Goal: Task Accomplishment & Management: Complete application form

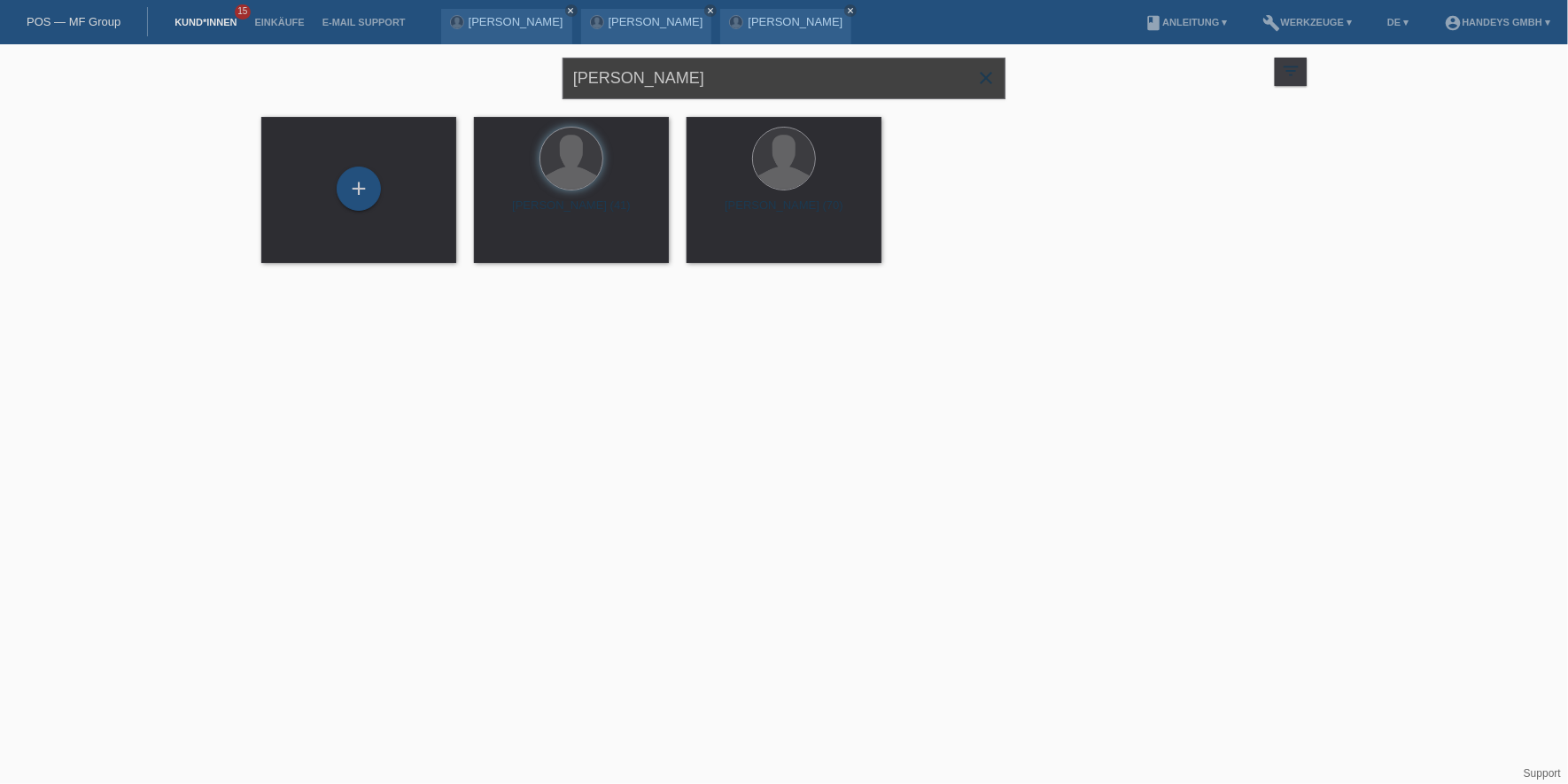
drag, startPoint x: 688, startPoint y: 78, endPoint x: -73, endPoint y: 78, distance: 761.0
click at [0, 78] on html "POS — MF Group Kund*innen 15 Einkäufe E-Mail Support Marc Gerber close Nazif Sy…" at bounding box center [784, 143] width 1568 height 285
click at [697, 75] on input "ARMIN HAHN" at bounding box center [784, 78] width 443 height 42
drag, startPoint x: 702, startPoint y: 76, endPoint x: 484, endPoint y: 59, distance: 218.7
click at [521, 74] on div "ARMIN HAHN close filter_list view_module Alle Kund*innen anzeigen star Markiert…" at bounding box center [784, 77] width 1063 height 64
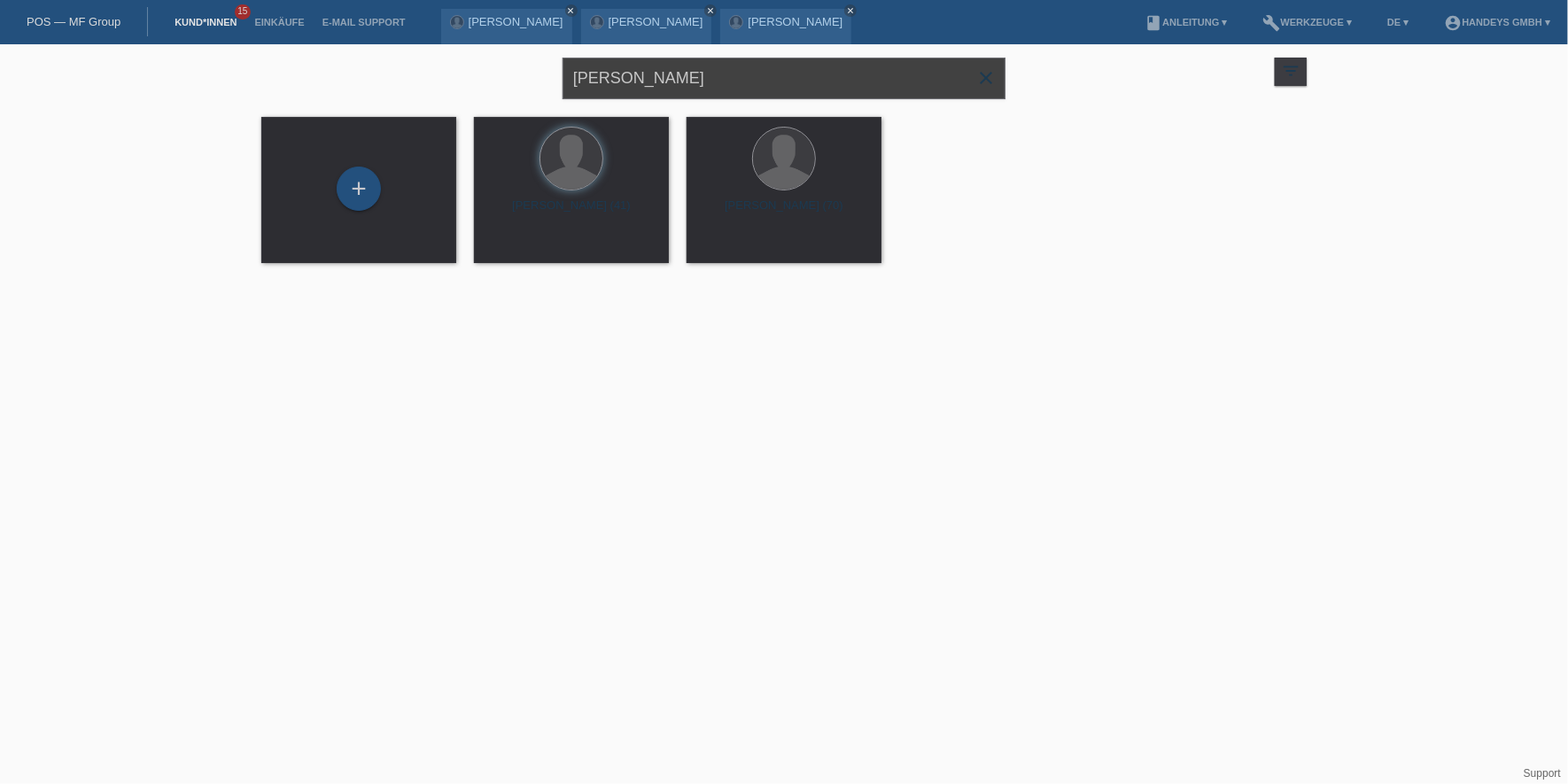
paste input "Rogzaae"
type input "Rogzaae"
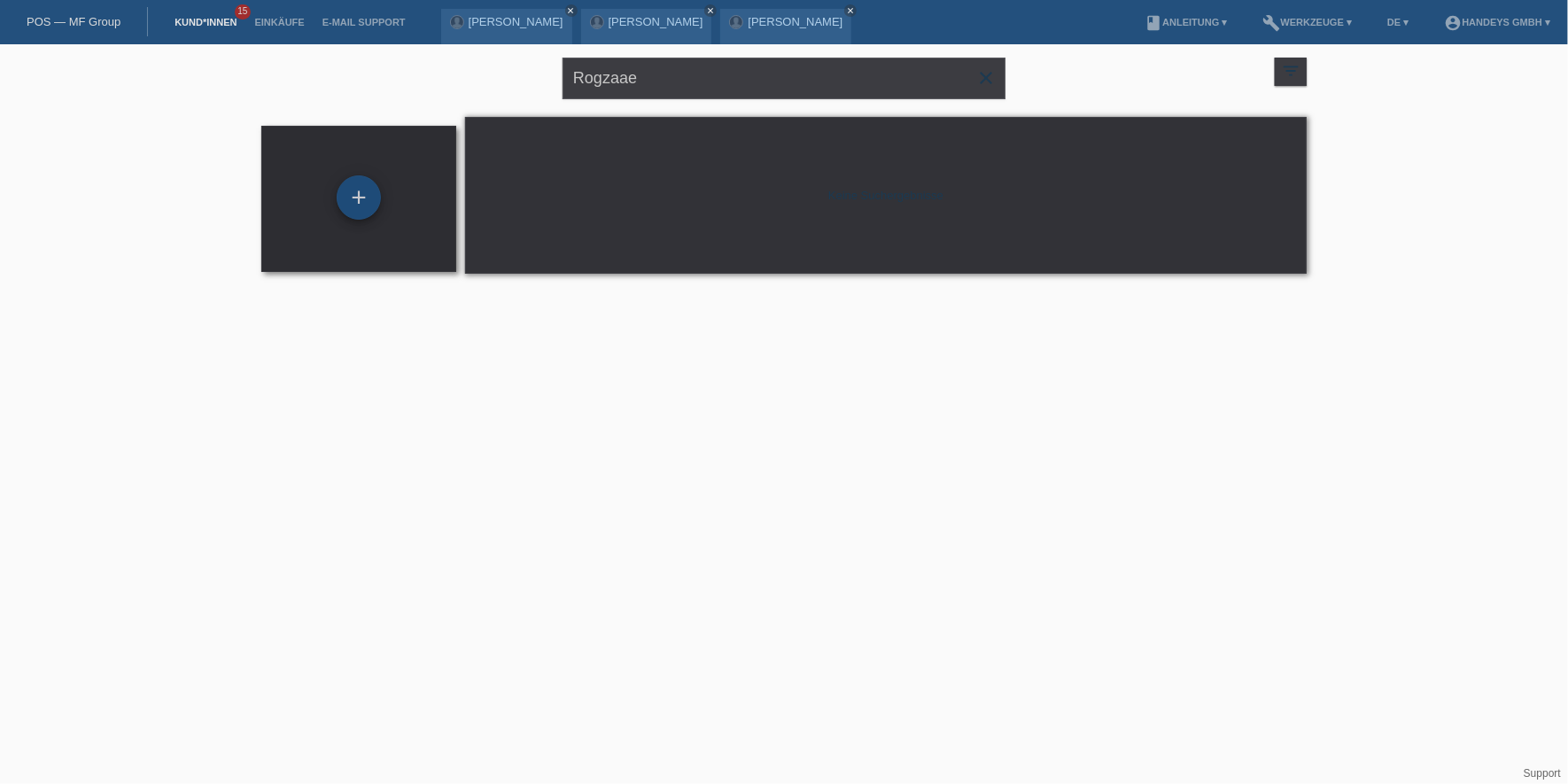
click at [357, 194] on div "+" at bounding box center [359, 198] width 45 height 45
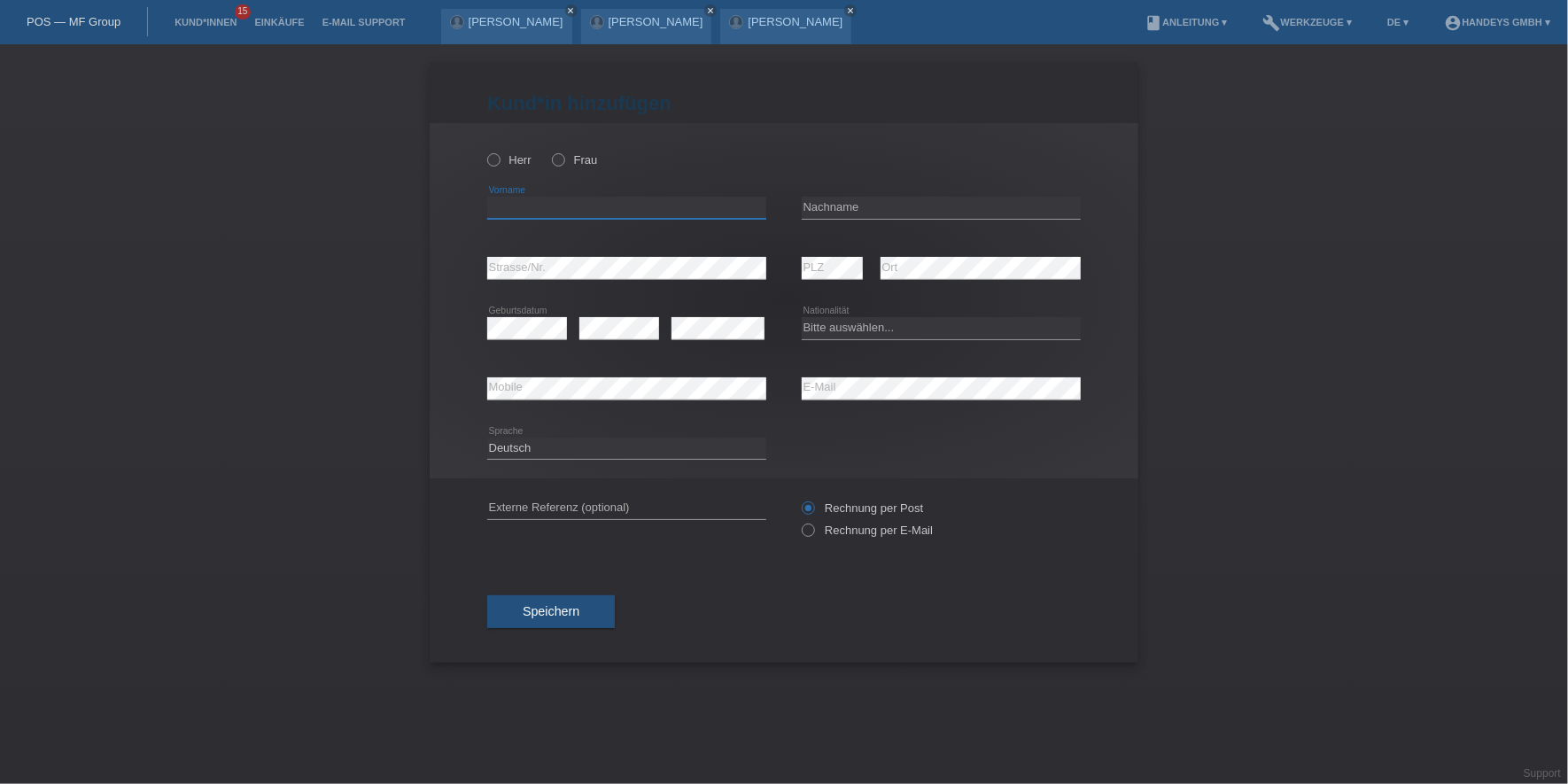
click at [554, 201] on input "text" at bounding box center [626, 208] width 279 height 22
paste input "Schai"
type input "Schai"
click at [550, 154] on div "Herr Frau" at bounding box center [626, 160] width 279 height 37
click at [549, 151] on icon at bounding box center [549, 151] width 0 height 0
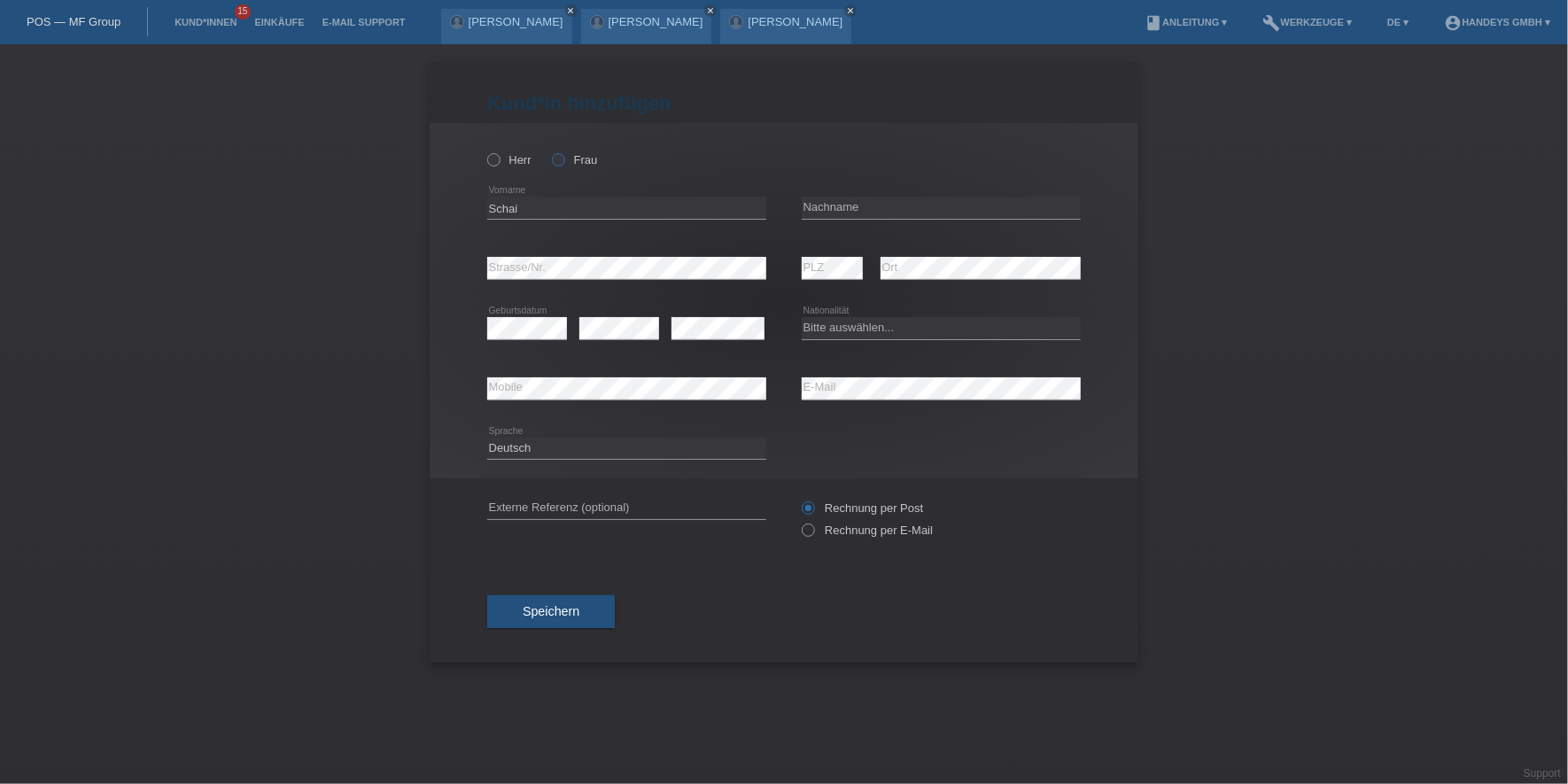
click at [555, 160] on input "Frau" at bounding box center [557, 159] width 12 height 12
radio input "true"
click at [918, 211] on input "text" at bounding box center [940, 208] width 279 height 22
paste input "Rogzaae"
type input "Rogzaae"
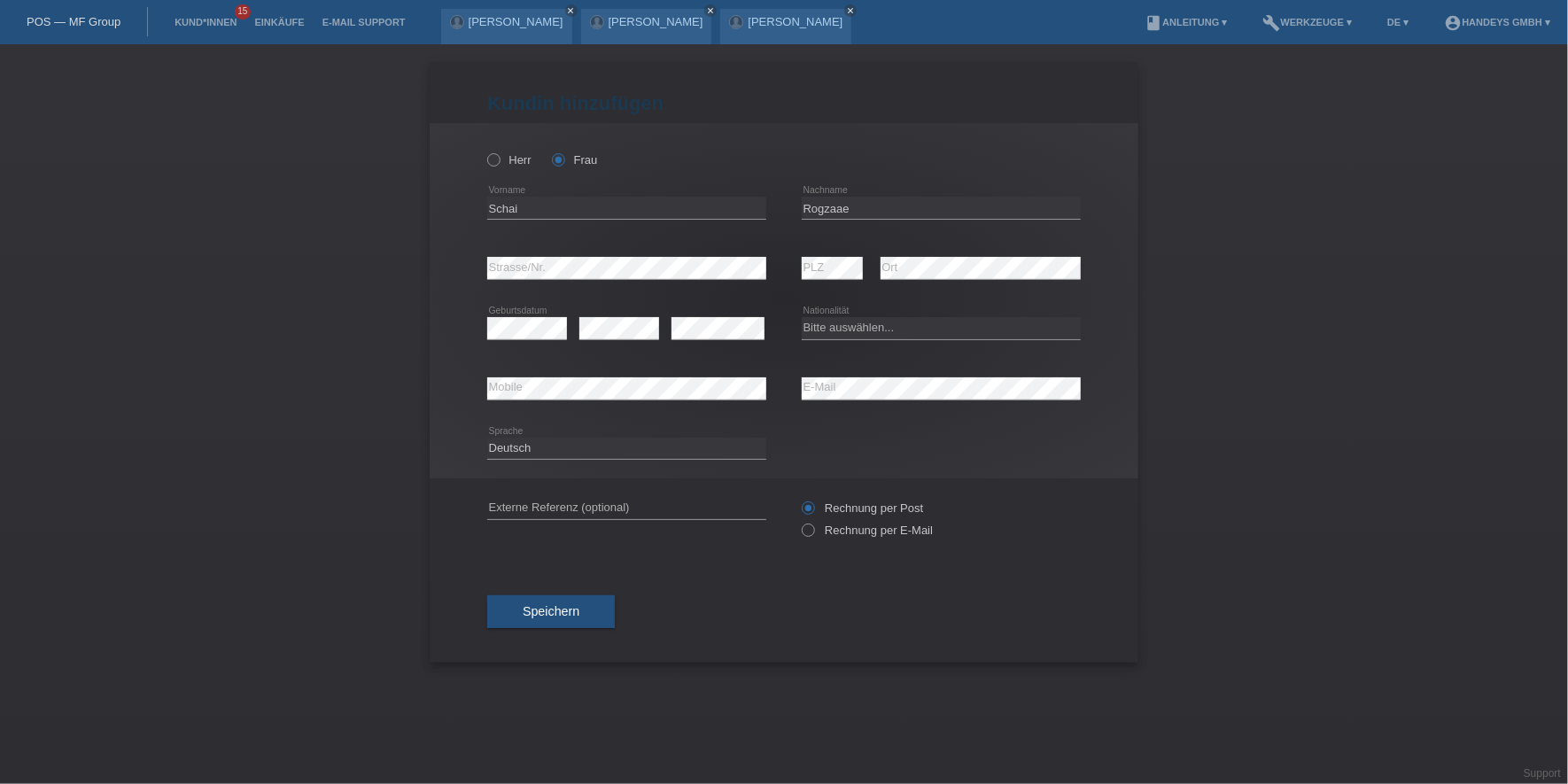
click at [546, 255] on div "error Strasse/Nr." at bounding box center [626, 268] width 279 height 61
select select "CH"
click at [557, 494] on div "error Externe Referenz (optional)" at bounding box center [626, 509] width 279 height 61
click at [550, 499] on input "text" at bounding box center [626, 508] width 279 height 22
type input "DERYA"
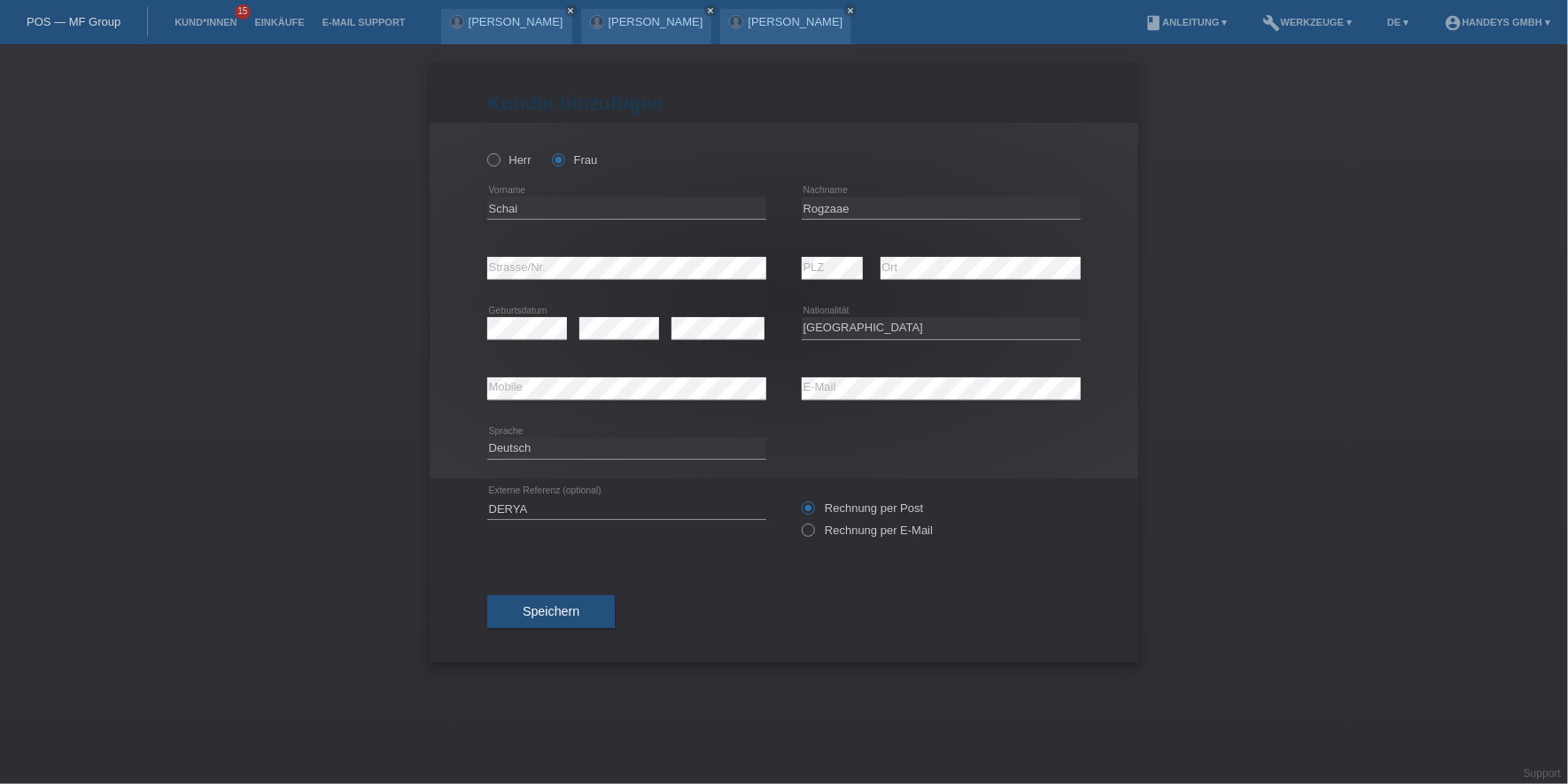
click at [477, 558] on div "Kund*in hinzufügen Kunde hinzufügen Kundin hinzufügen Herr Frau Schai error Vor…" at bounding box center [784, 363] width 709 height 601
click at [528, 598] on button "Speichern" at bounding box center [550, 613] width 127 height 34
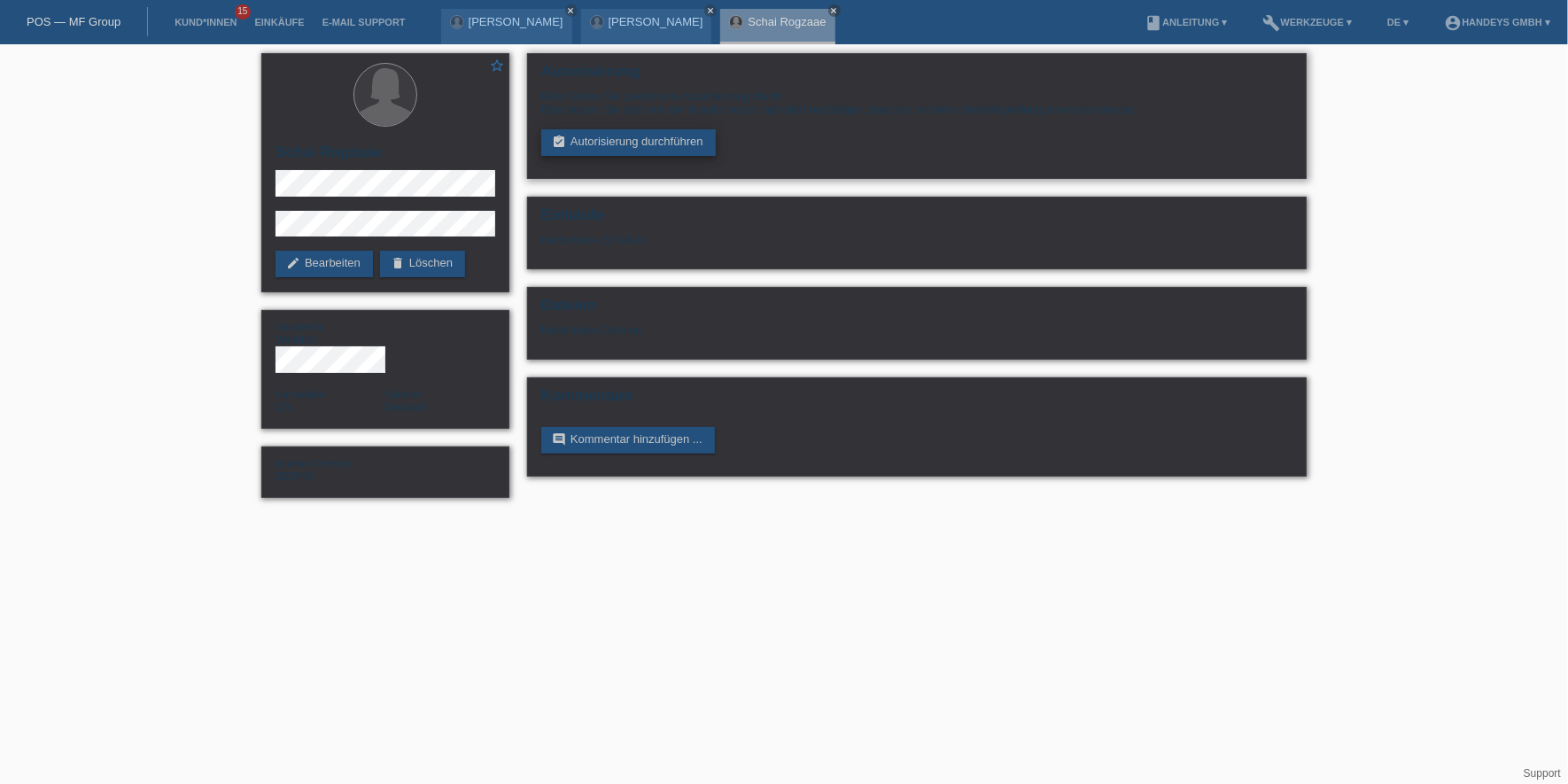
click at [563, 140] on icon "assignment_turned_in" at bounding box center [559, 142] width 14 height 14
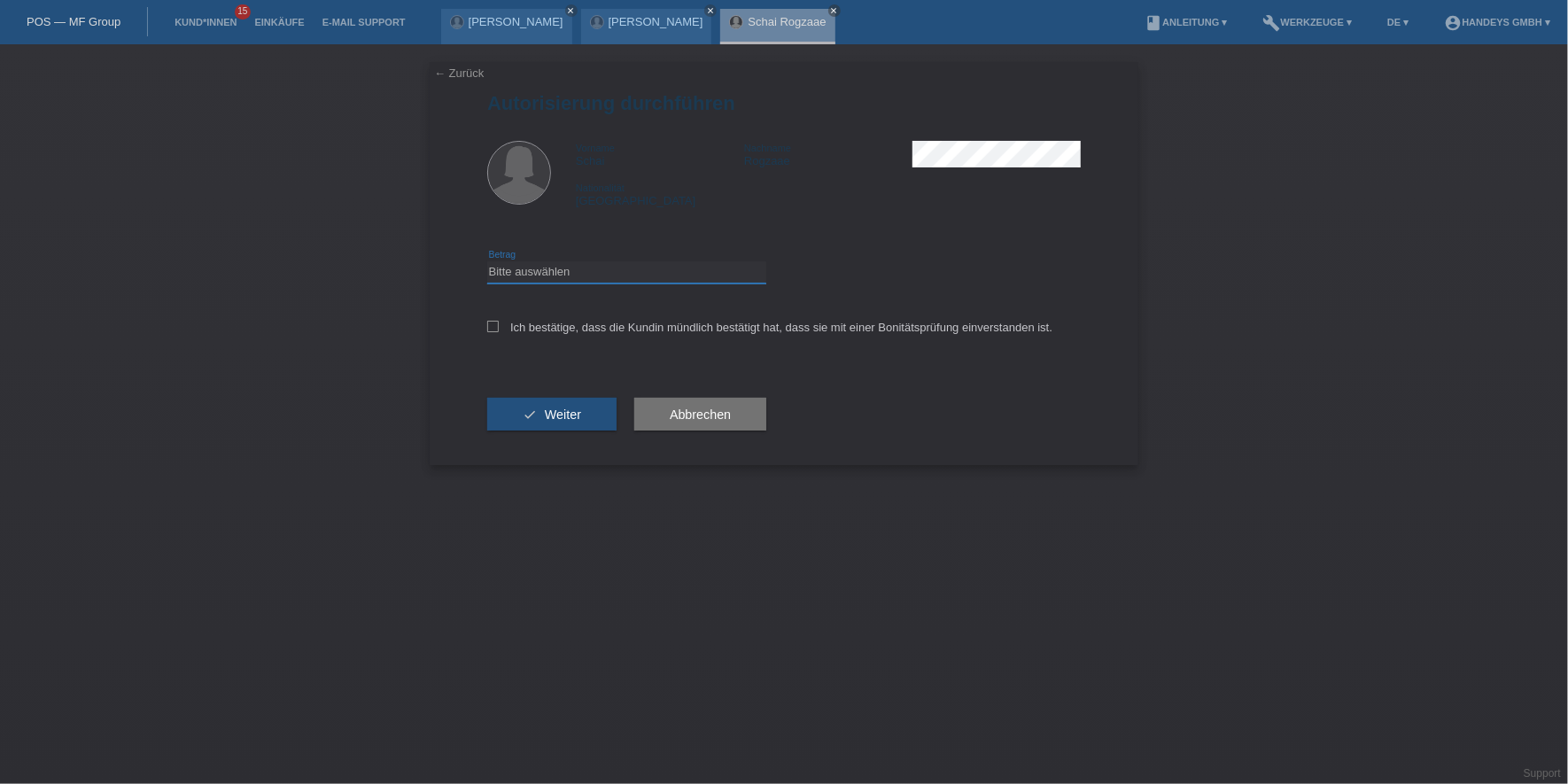
click at [528, 268] on select "Bitte auswählen CHF 1.00 - CHF 499.00 CHF 500.00 - CHF 1'999.00 CHF 2'000.00 - …" at bounding box center [626, 272] width 279 height 21
select select "3"
click at [487, 261] on select "Bitte auswählen CHF 1.00 - CHF 499.00 CHF 500.00 - CHF 1'999.00 CHF 2'000.00 - …" at bounding box center [626, 272] width 279 height 21
click at [519, 321] on label "Ich bestätige, dass die Kundin mündlich bestätigt hat, dass sie mit einer Bonit…" at bounding box center [769, 327] width 565 height 13
click at [498, 321] on input "Ich bestätige, dass die Kundin mündlich bestätigt hat, dass sie mit einer Bonit…" at bounding box center [492, 326] width 12 height 12
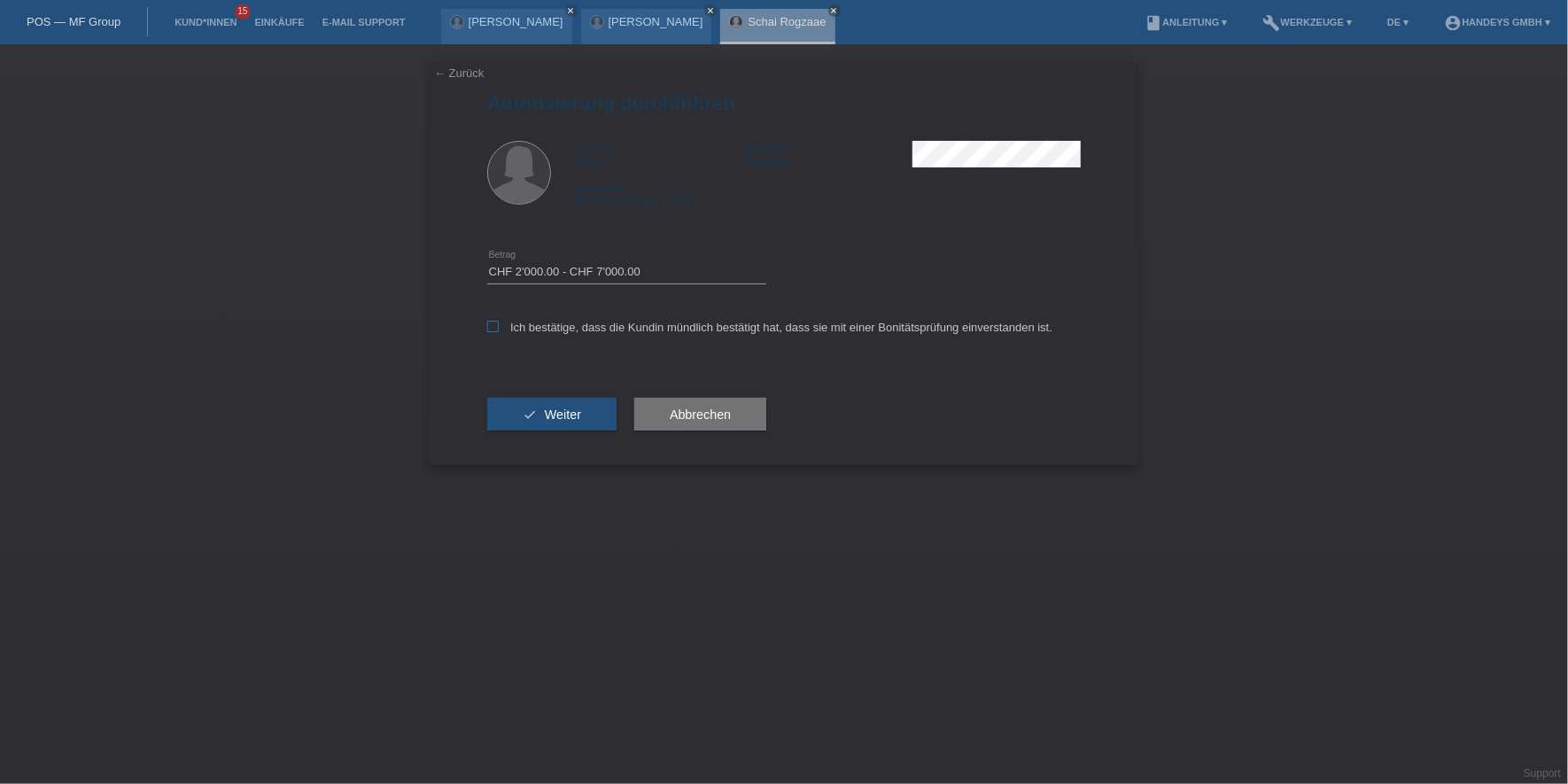
checkbox input "true"
click at [534, 410] on button "check Weiter" at bounding box center [551, 415] width 129 height 34
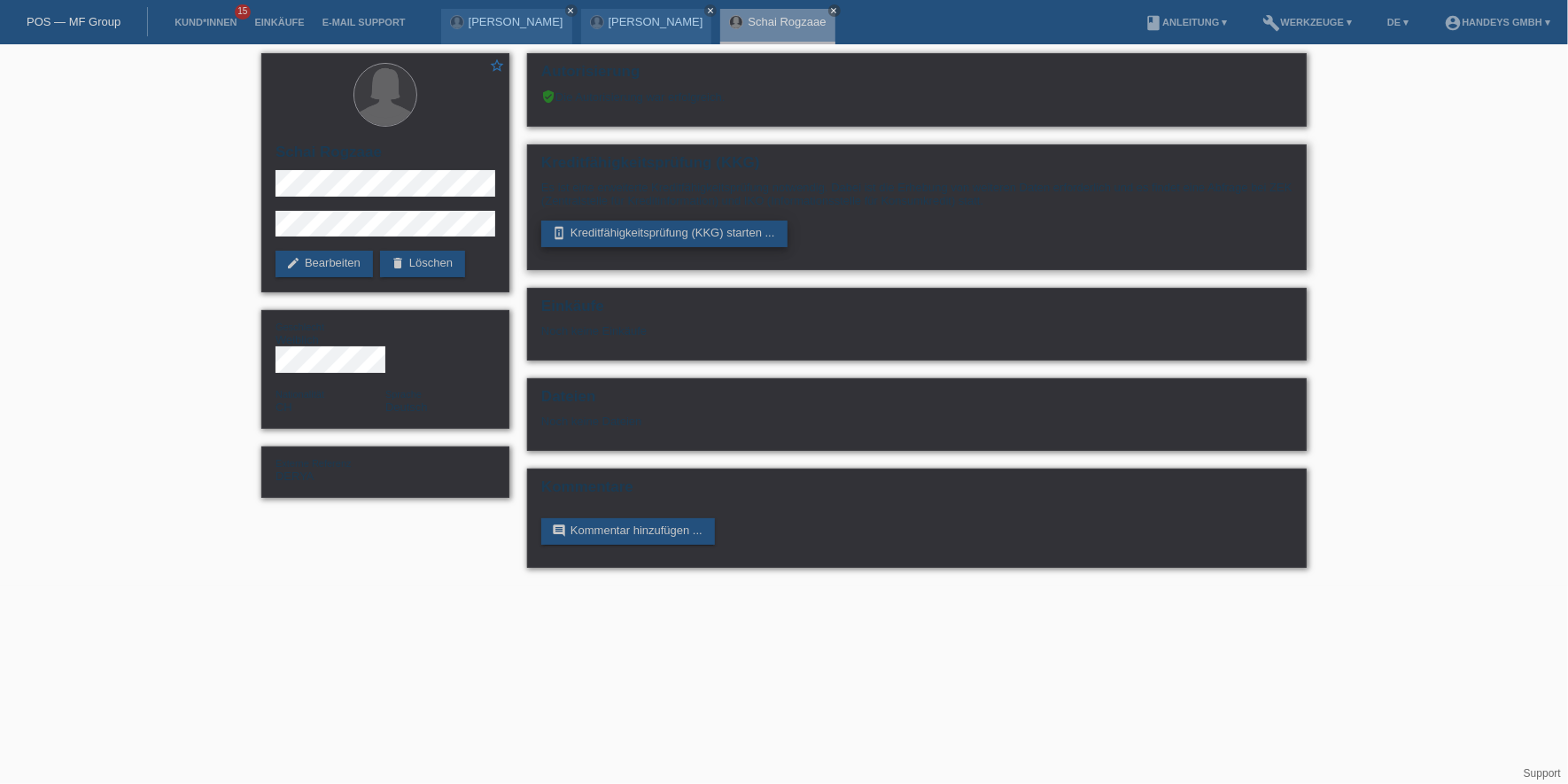
click at [649, 234] on link "perm_device_information Kreditfähigkeitsprüfung (KKG) starten ..." at bounding box center [664, 234] width 246 height 27
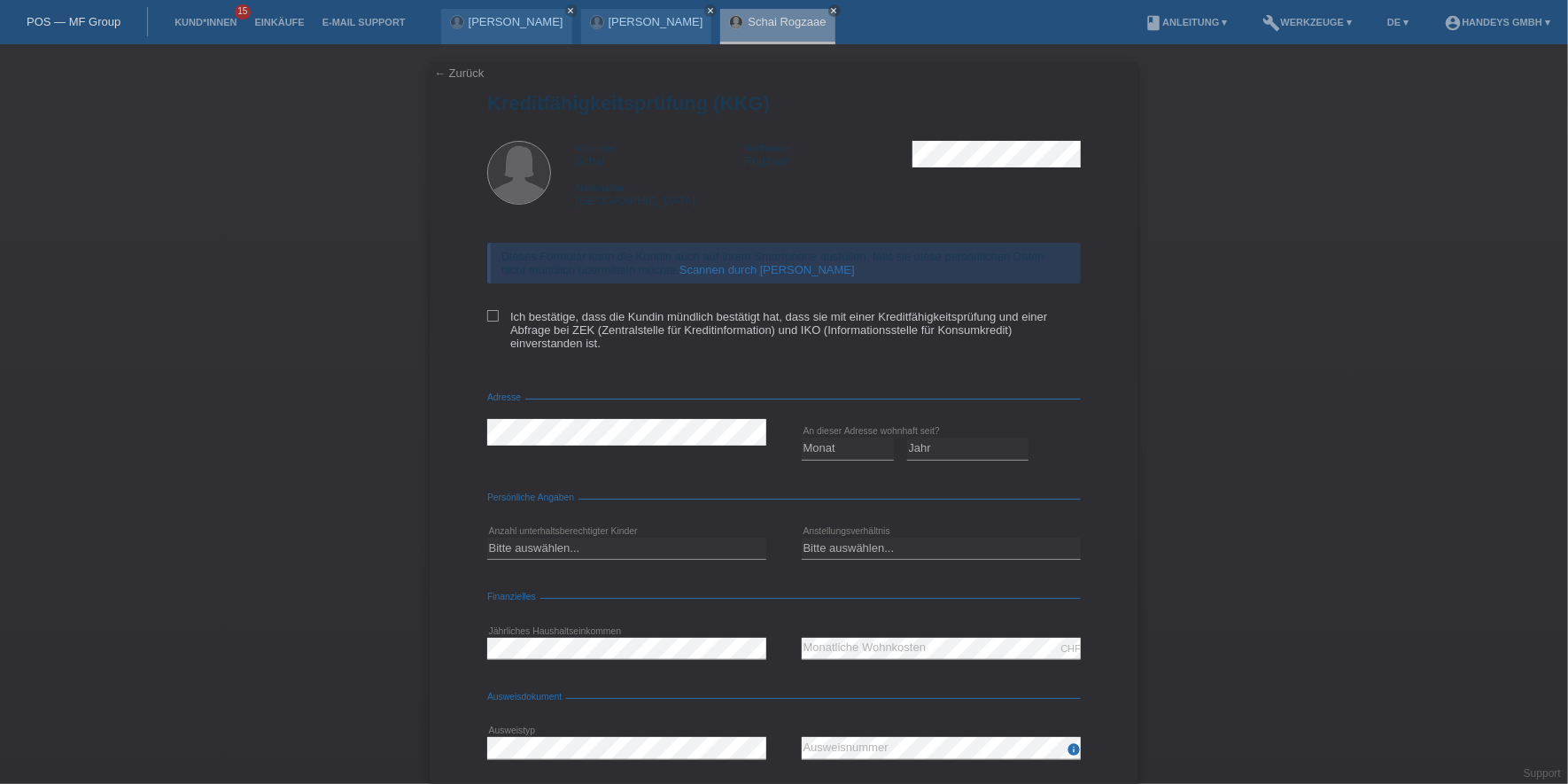
click at [724, 269] on link "Scannen durch [PERSON_NAME]" at bounding box center [767, 269] width 176 height 13
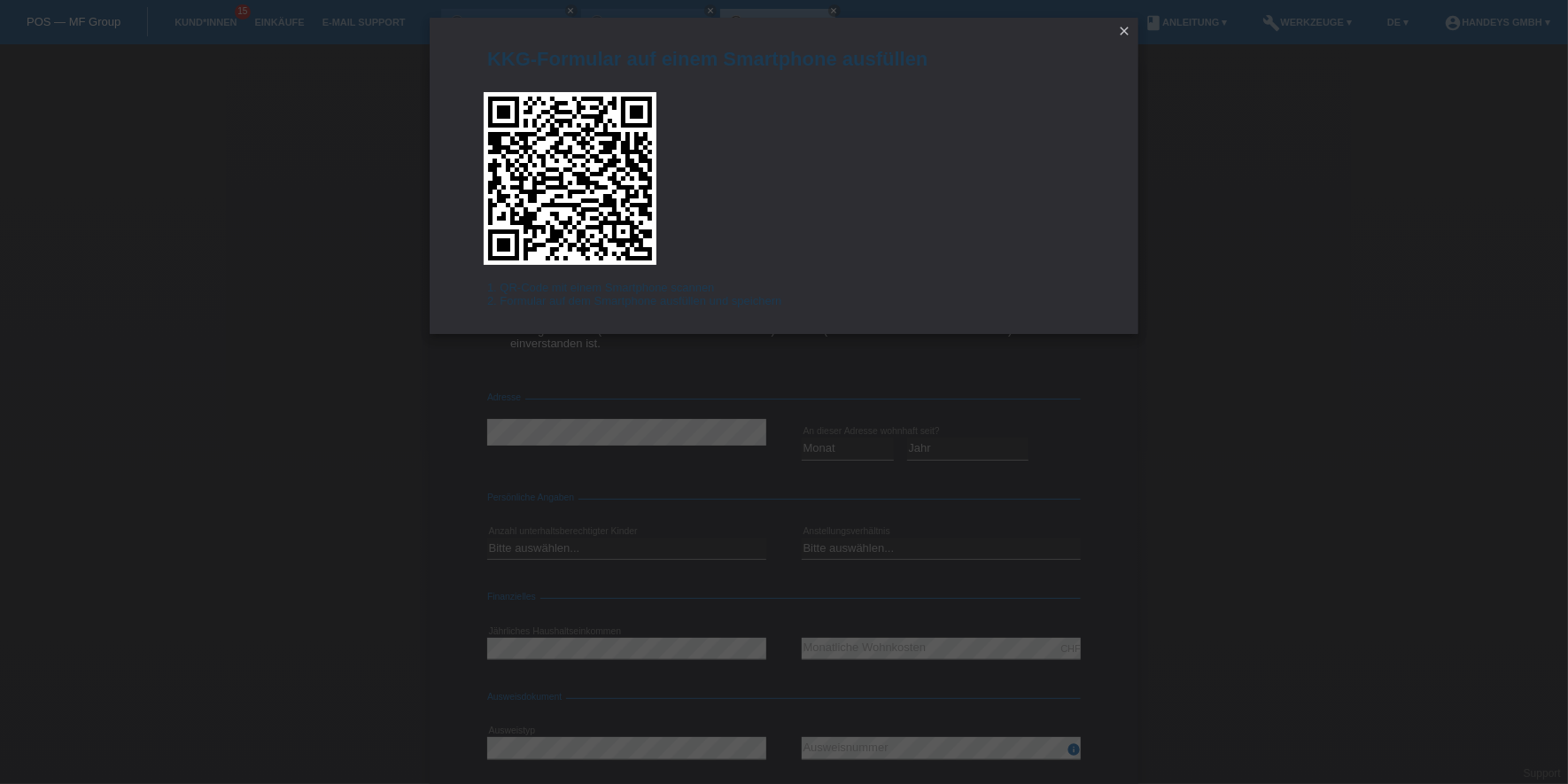
click at [1123, 35] on icon "close" at bounding box center [1124, 31] width 14 height 14
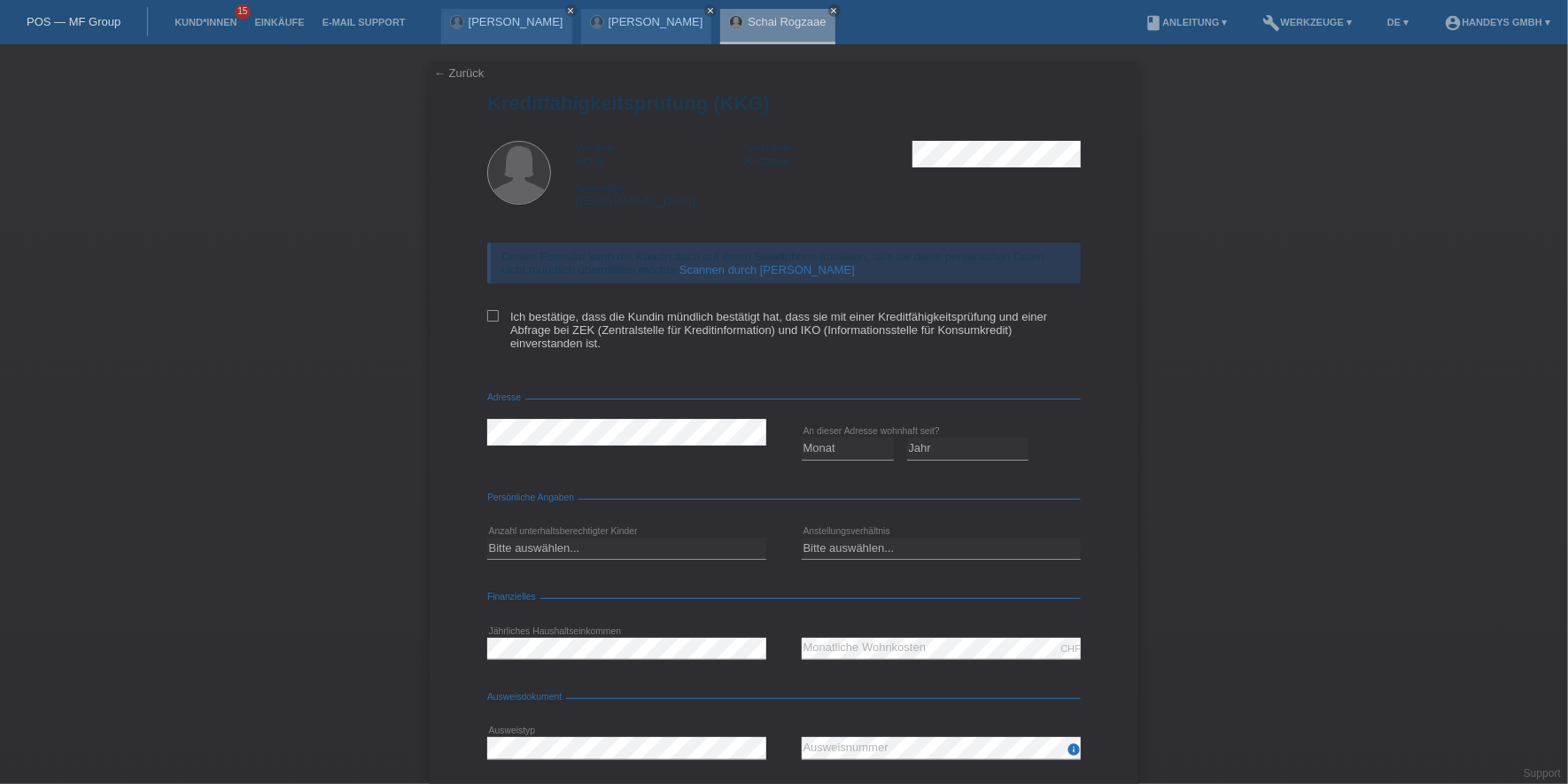
click at [456, 82] on div "← Zurück Kreditfähigkeitsprüfung (KKG) Vorname Schai Nachname Rogzaae Nationali…" at bounding box center [784, 472] width 709 height 820
click at [461, 70] on link "← Zurück" at bounding box center [459, 73] width 50 height 13
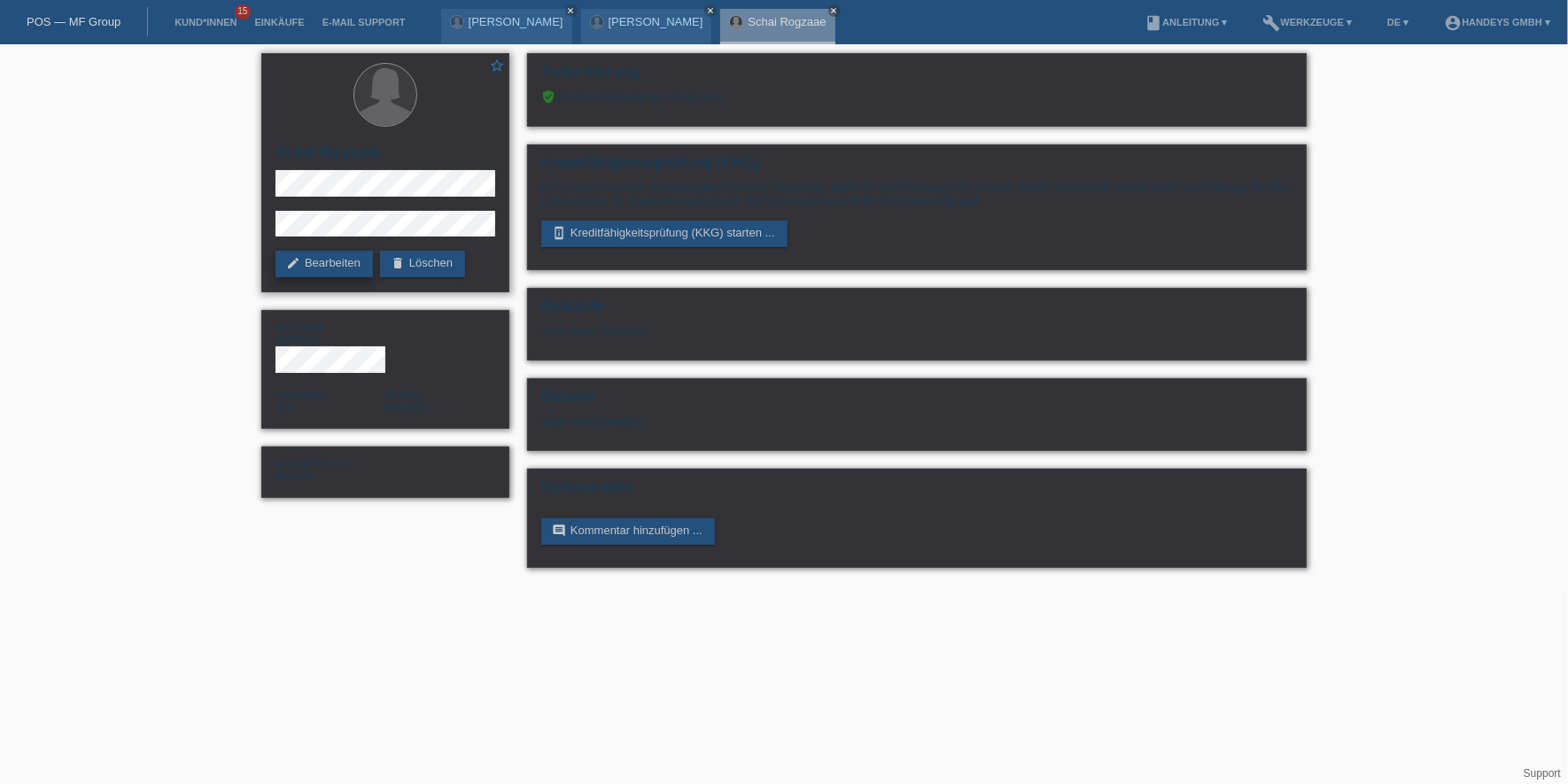
click at [324, 272] on link "edit Bearbeiten" at bounding box center [324, 264] width 97 height 27
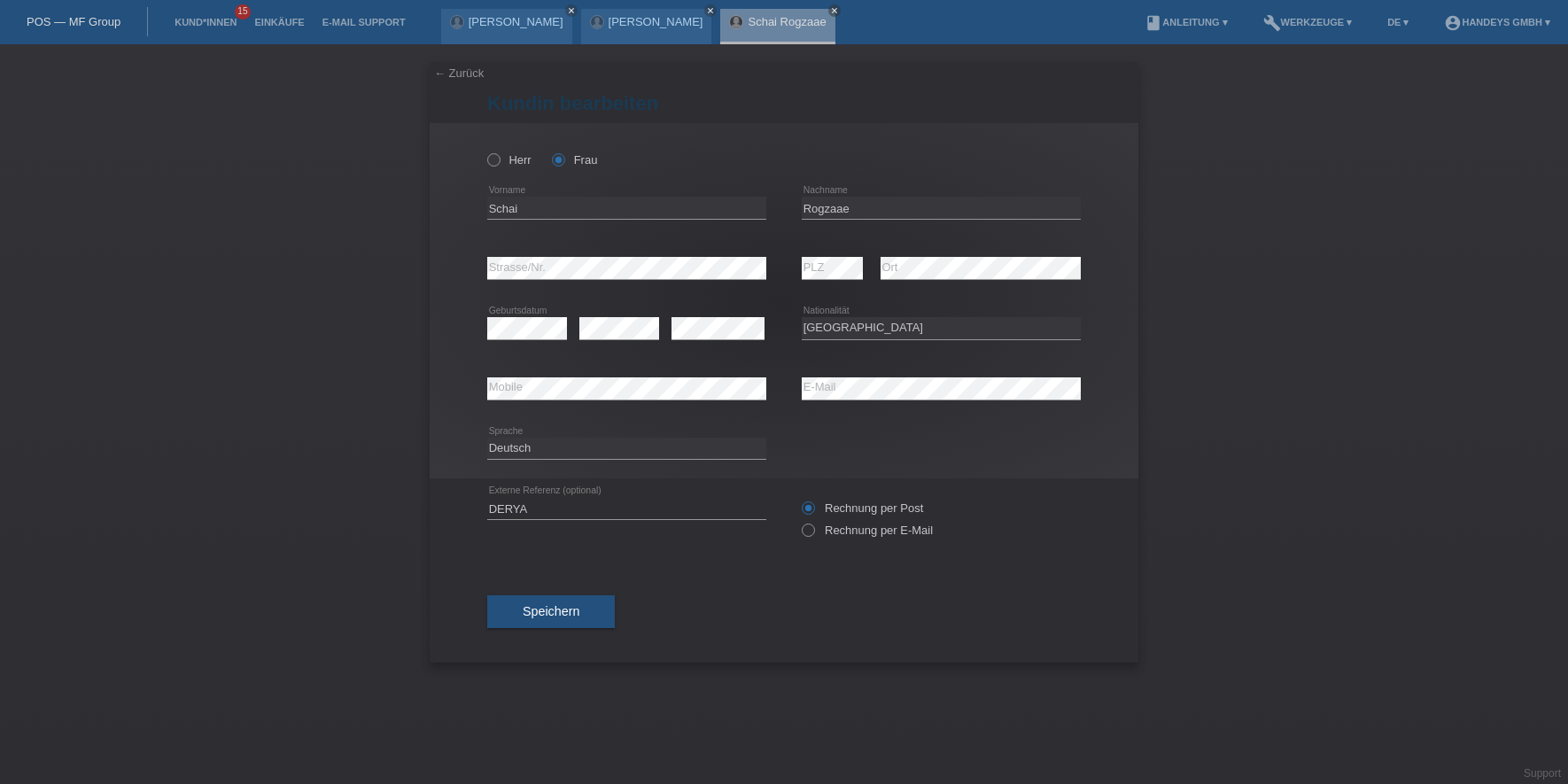
select select "CH"
click at [813, 210] on input "Rogzaae" at bounding box center [940, 208] width 279 height 22
click at [495, 209] on input "Schai" at bounding box center [626, 208] width 279 height 22
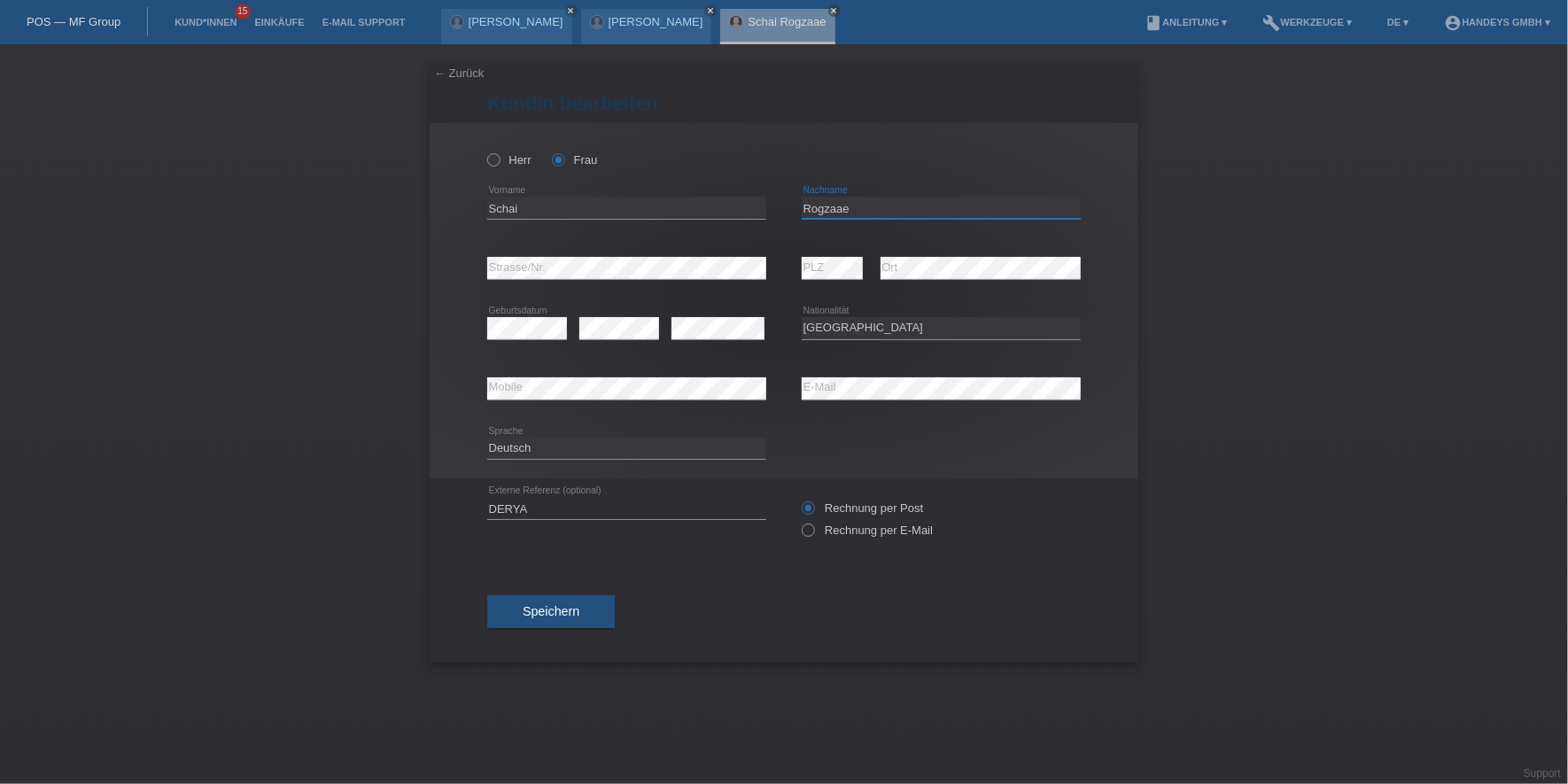
click at [826, 204] on input "Rogzaae" at bounding box center [940, 208] width 279 height 22
click at [748, 388] on div "error Mobile error E-Mail" at bounding box center [784, 389] width 594 height 61
